Goal: Find contact information: Find contact information

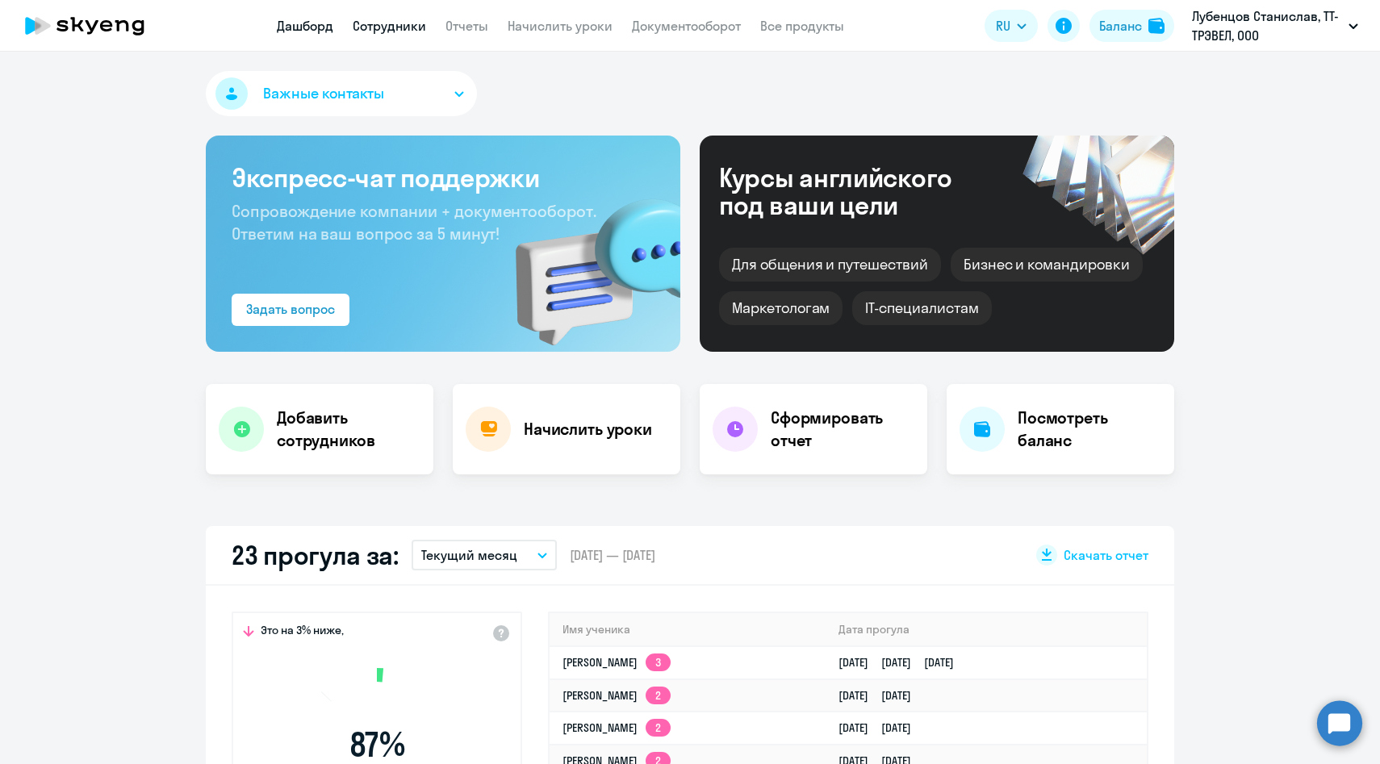
click at [411, 26] on link "Сотрудники" at bounding box center [389, 26] width 73 height 16
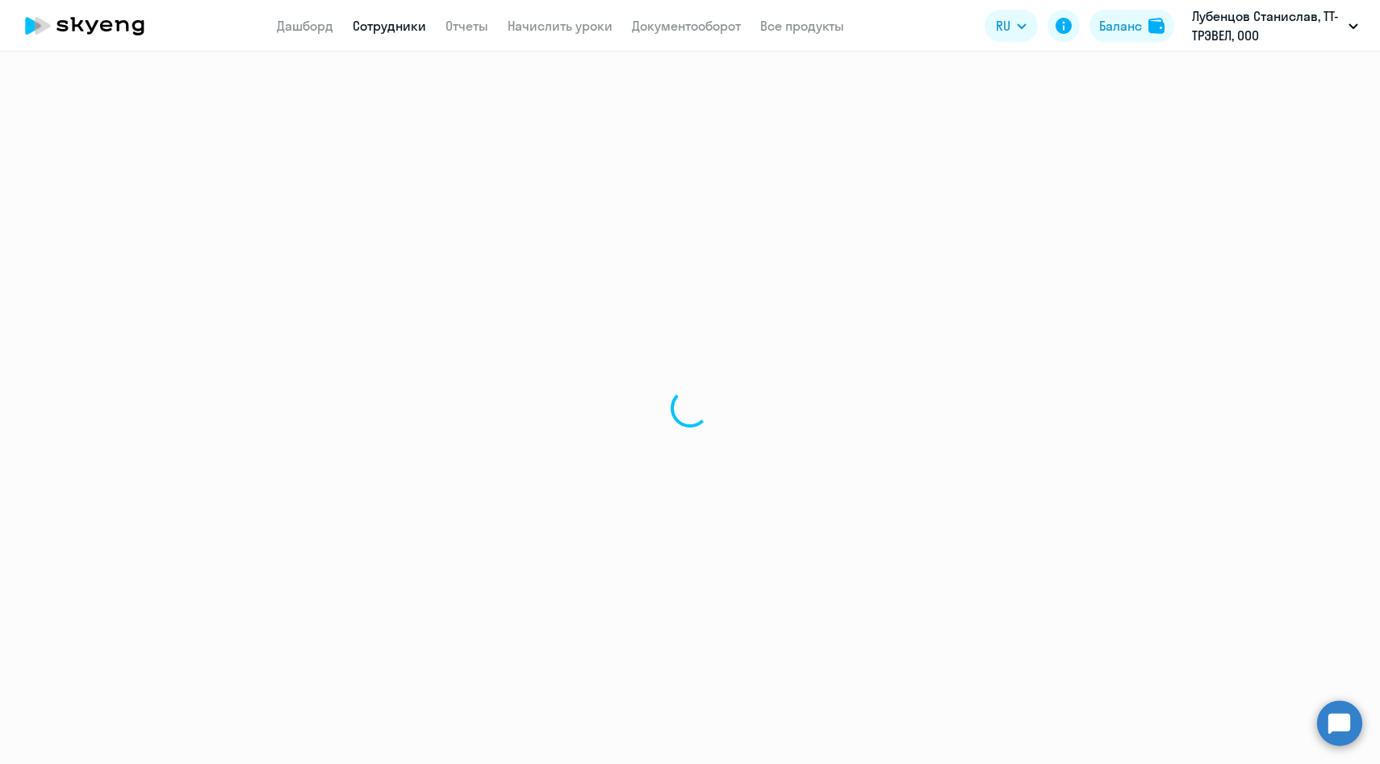
select select "30"
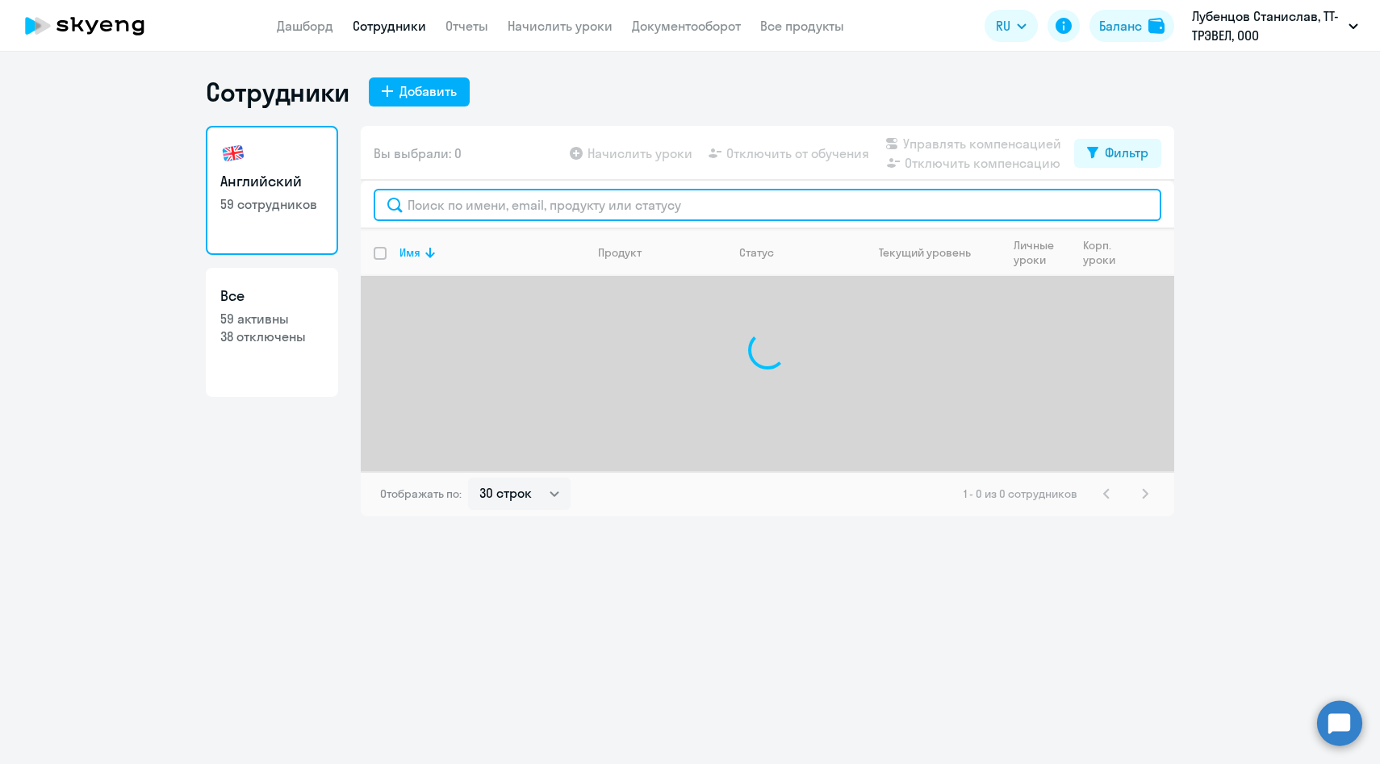
click at [465, 197] on input "text" at bounding box center [767, 205] width 787 height 32
paste input "[PERSON_NAME]"
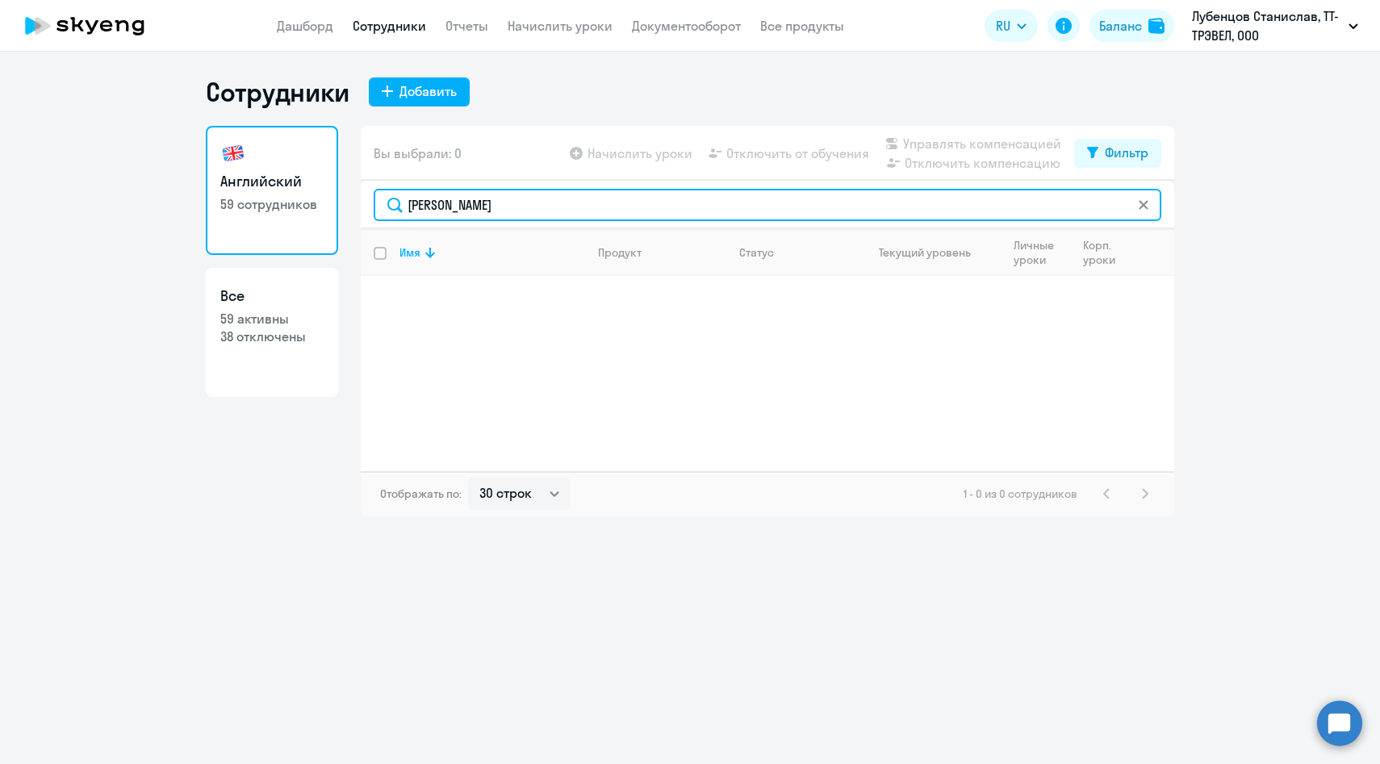
click at [446, 200] on input "[PERSON_NAME]" at bounding box center [767, 205] width 787 height 32
type input "[PERSON_NAME]"
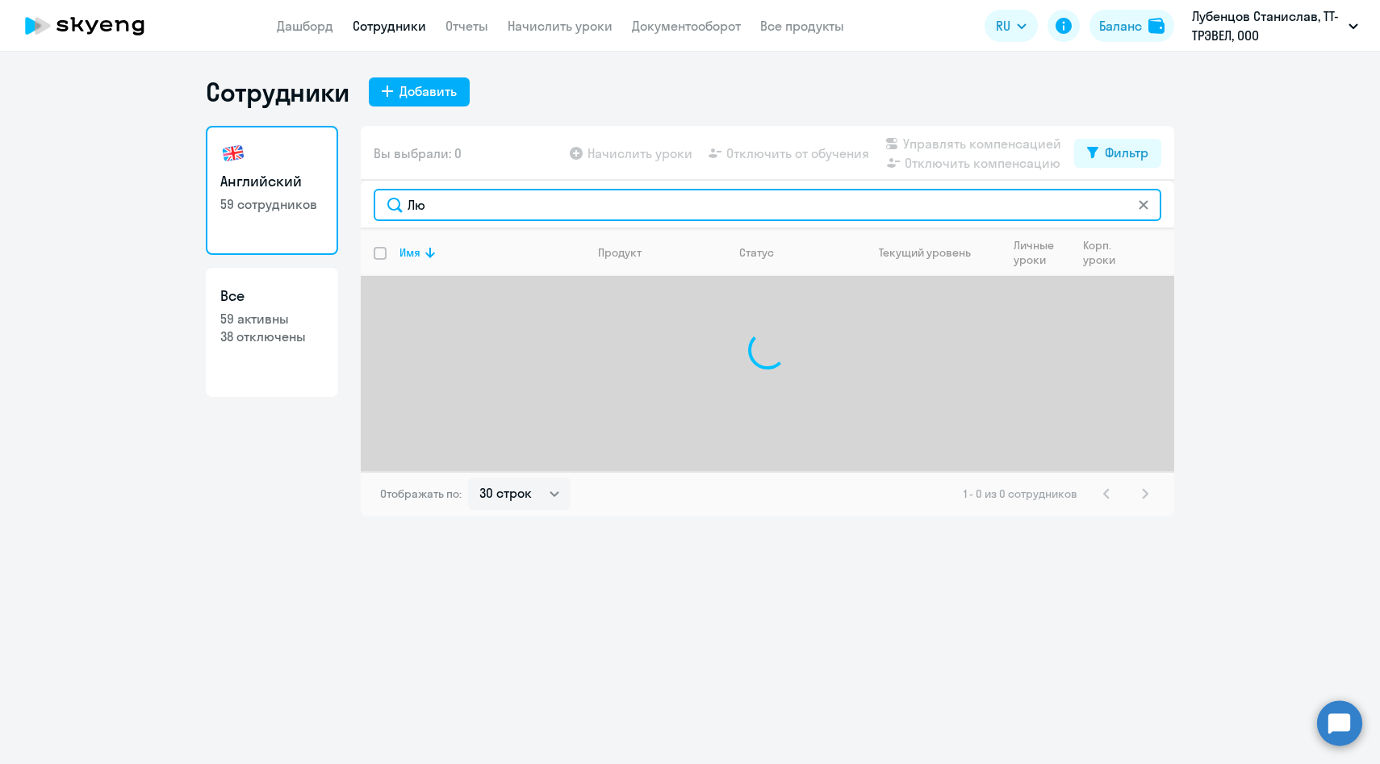
type input "[PERSON_NAME]"
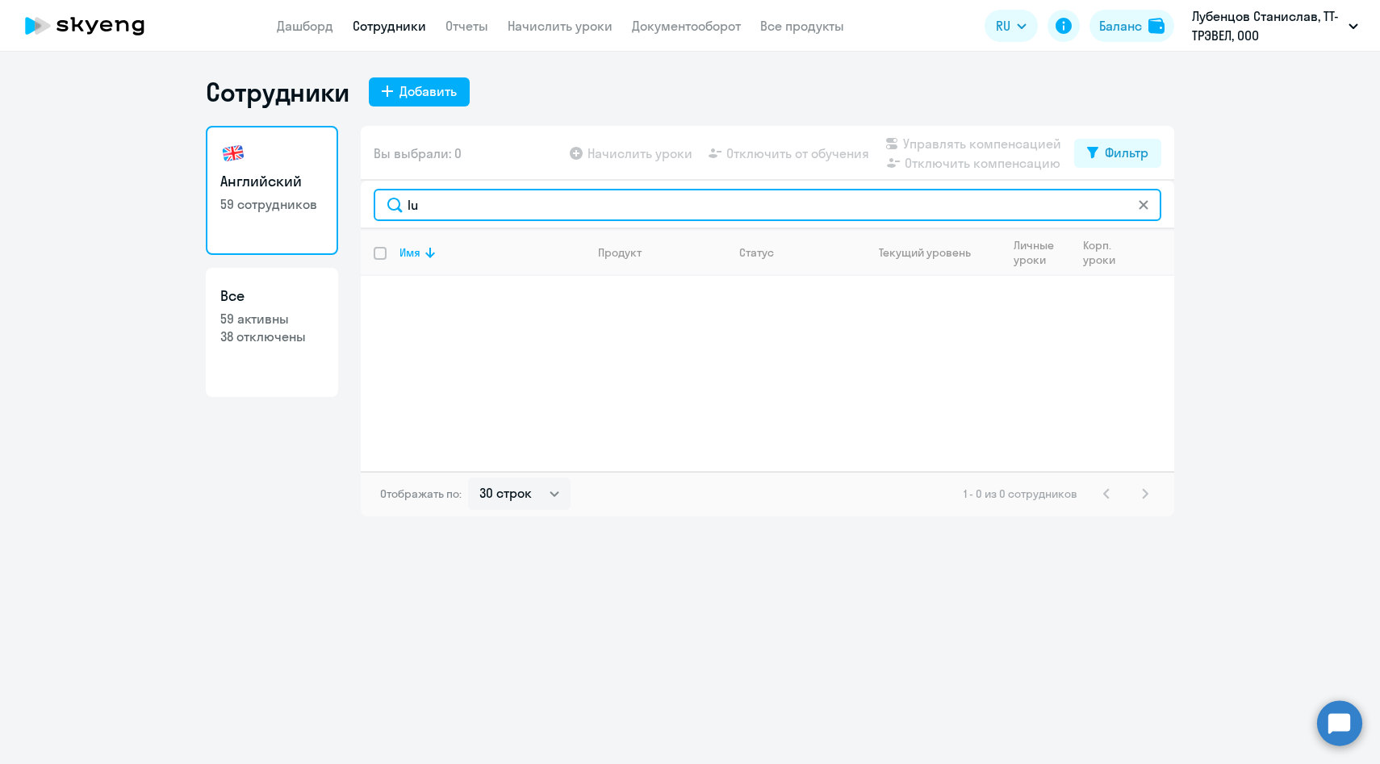
type input "l"
type input "kol"
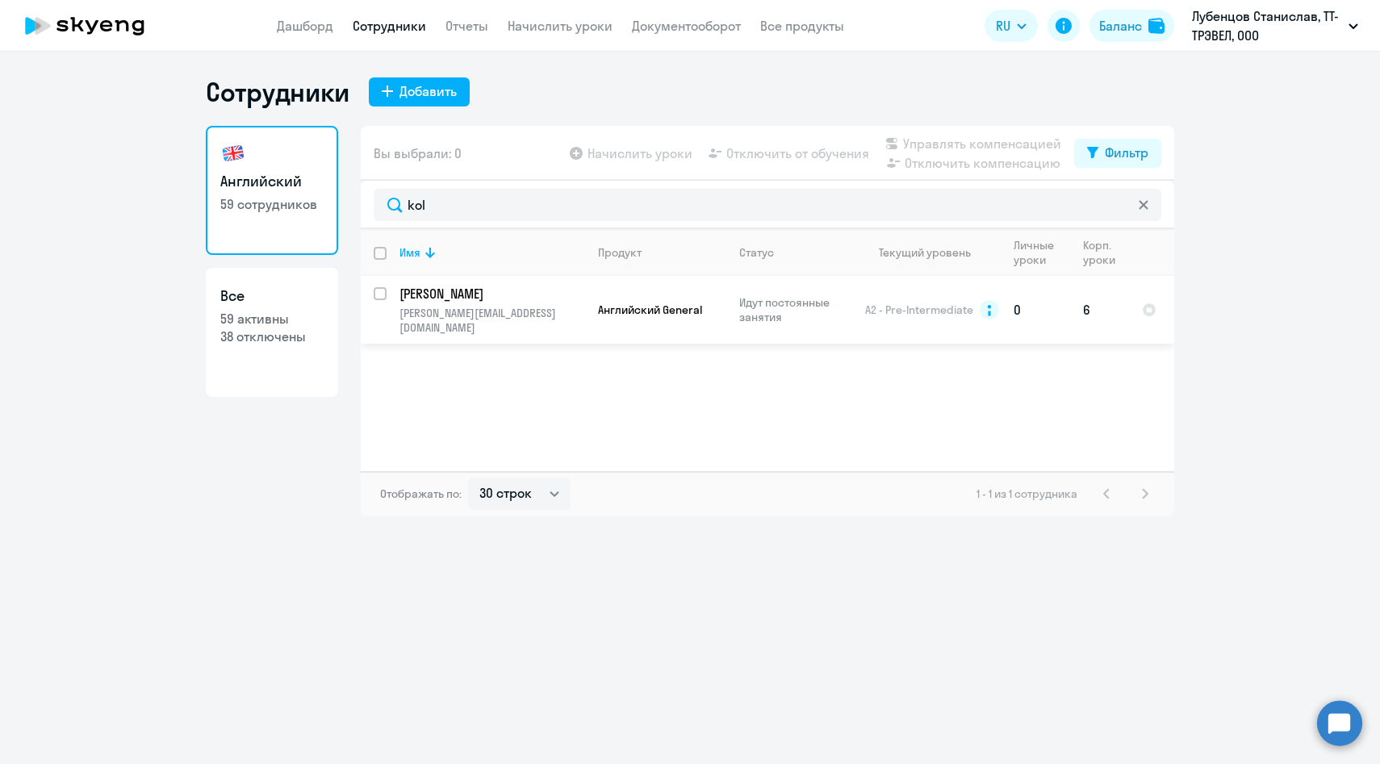
click at [455, 321] on td "[PERSON_NAME] [PERSON_NAME][EMAIL_ADDRESS][DOMAIN_NAME]" at bounding box center [485, 310] width 198 height 68
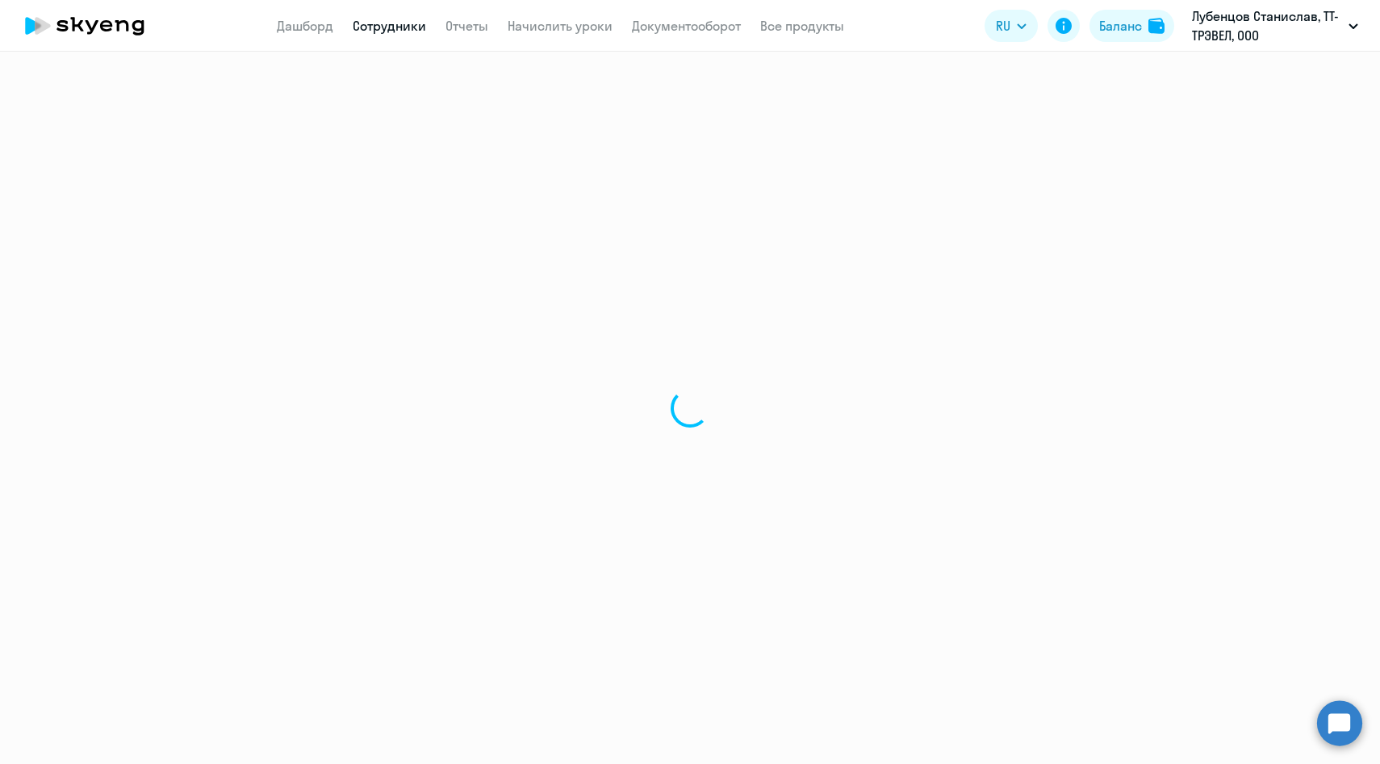
select select "english"
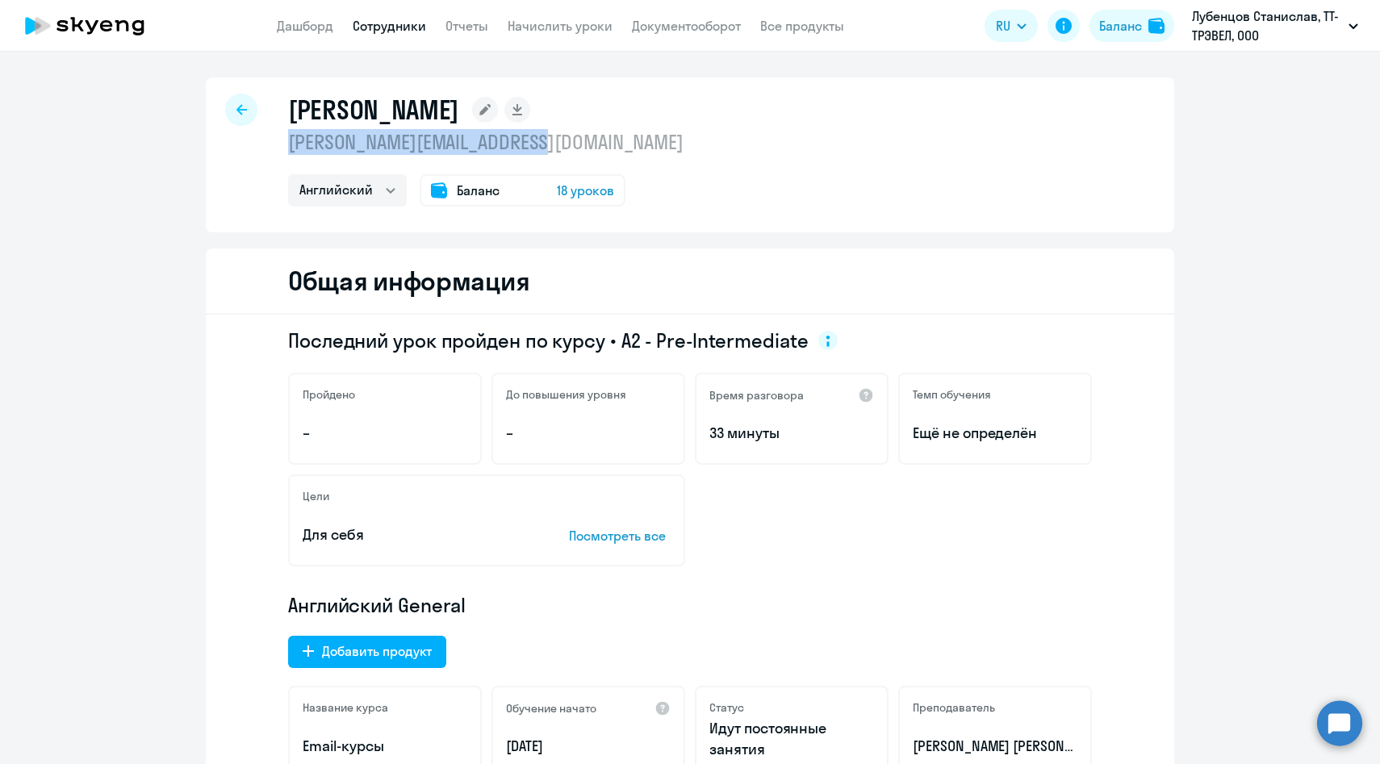
drag, startPoint x: 592, startPoint y: 140, endPoint x: 278, endPoint y: 136, distance: 313.9
click at [278, 136] on div "[PERSON_NAME] [PERSON_NAME][EMAIL_ADDRESS][DOMAIN_NAME] Английский Баланс 18 ур…" at bounding box center [690, 154] width 968 height 155
copy p "[PERSON_NAME][EMAIL_ADDRESS][DOMAIN_NAME]"
